Goal: Information Seeking & Learning: Learn about a topic

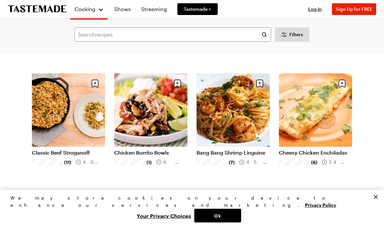
scroll to position [308, 0]
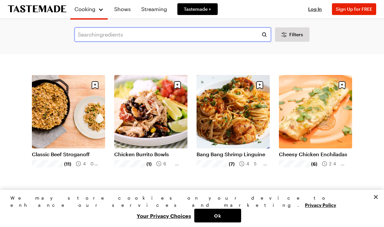
click at [158, 34] on input "text" at bounding box center [173, 34] width 197 height 14
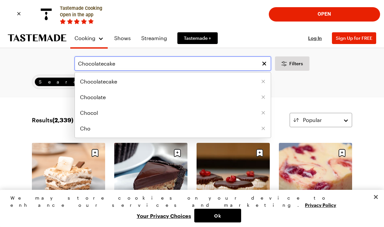
type input "Chocolatecake"
click at [350, 93] on div "Chocolatecake Chocolatecake Chocolate Chocol Cho Filters Search: Chocolatecake …" at bounding box center [192, 72] width 384 height 48
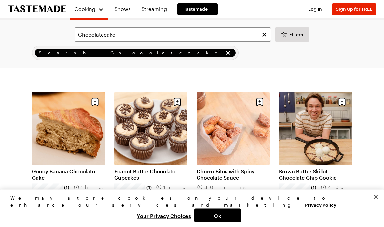
scroll to position [306, 0]
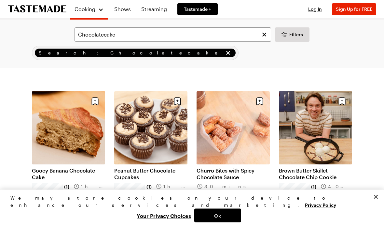
click at [157, 167] on link "Peanut Butter Chocolate Cupcakes" at bounding box center [150, 173] width 73 height 13
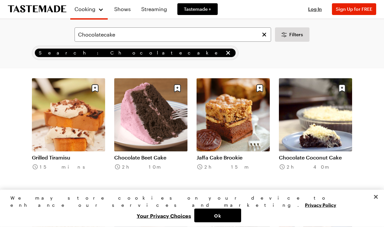
scroll to position [574, 0]
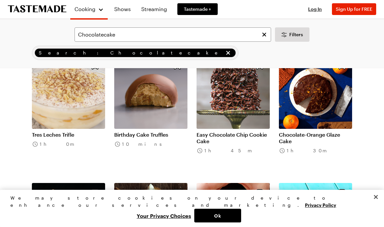
scroll to position [728, 0]
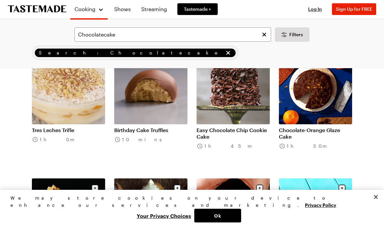
click at [282, 140] on link "Chocolate-Orange Glaze Cake" at bounding box center [315, 133] width 73 height 13
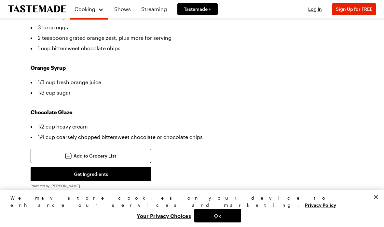
scroll to position [309, 0]
